Goal: Entertainment & Leisure: Consume media (video, audio)

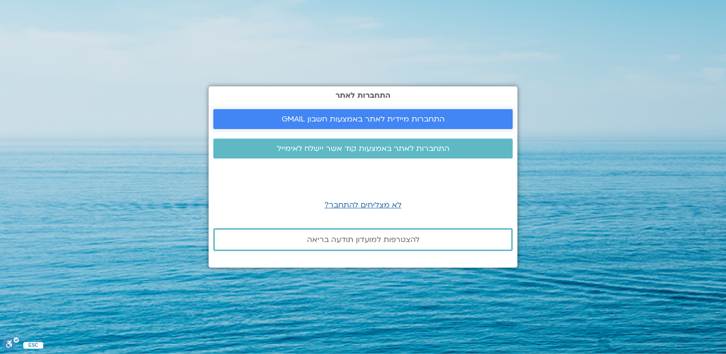
click at [310, 124] on link "התחברות מיידית לאתר באמצעות חשבון GMAIL" at bounding box center [362, 119] width 299 height 20
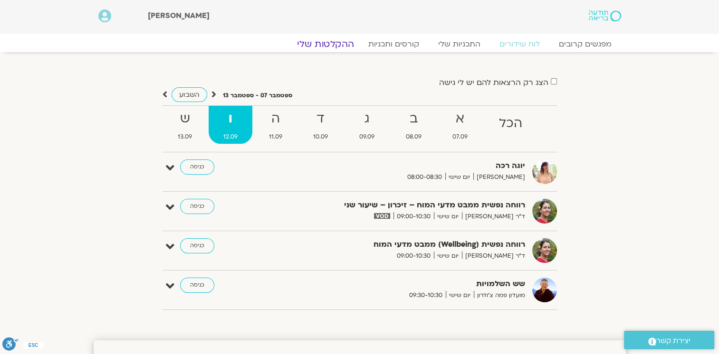
click at [325, 47] on link "ההקלטות שלי" at bounding box center [325, 43] width 80 height 11
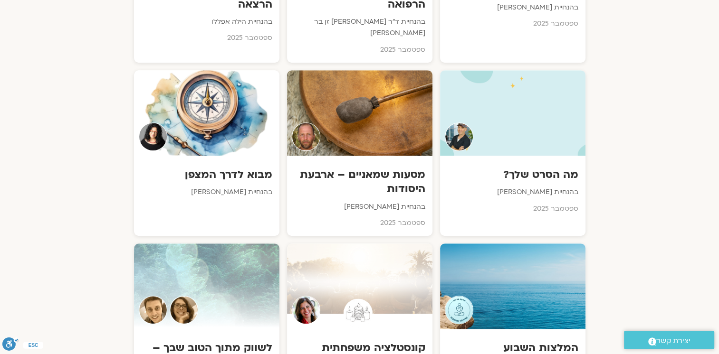
scroll to position [684, 0]
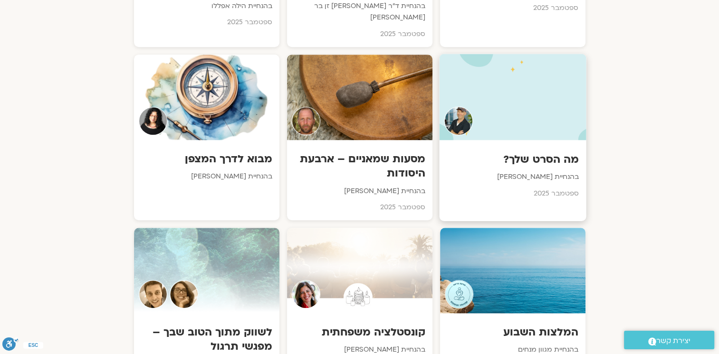
click at [528, 85] on div at bounding box center [512, 97] width 147 height 86
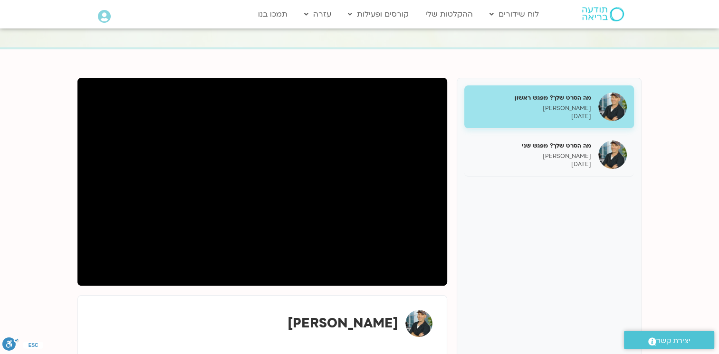
scroll to position [76, 0]
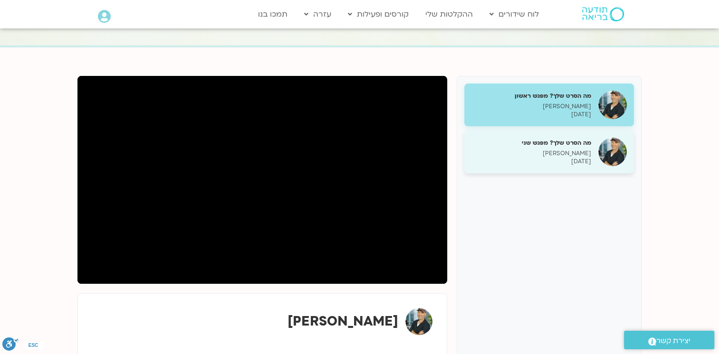
click at [559, 145] on h5 "מה הסרט שלך? מפגש שני" at bounding box center [531, 143] width 120 height 9
